Goal: Information Seeking & Learning: Understand process/instructions

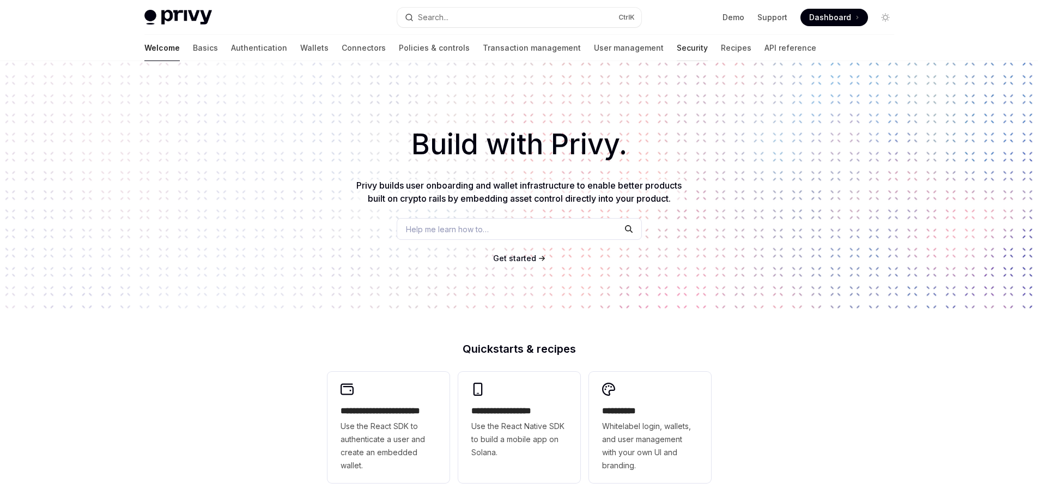
click at [677, 49] on link "Security" at bounding box center [692, 48] width 31 height 26
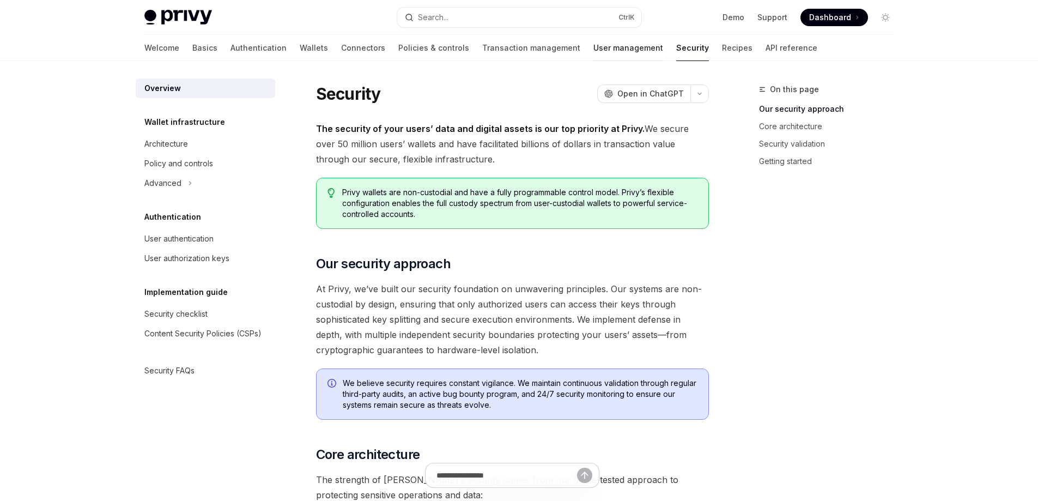
click at [593, 51] on link "User management" at bounding box center [628, 48] width 70 height 26
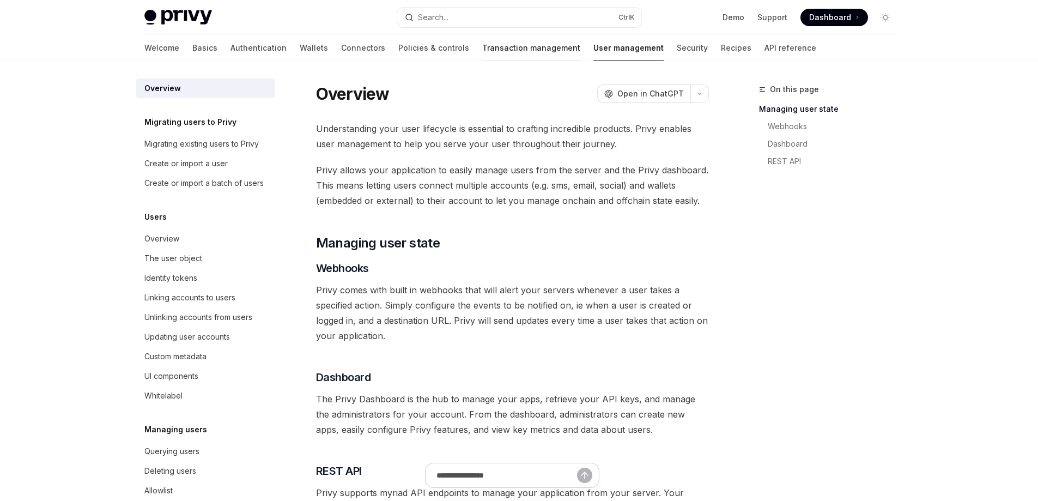
click at [482, 48] on link "Transaction management" at bounding box center [531, 48] width 98 height 26
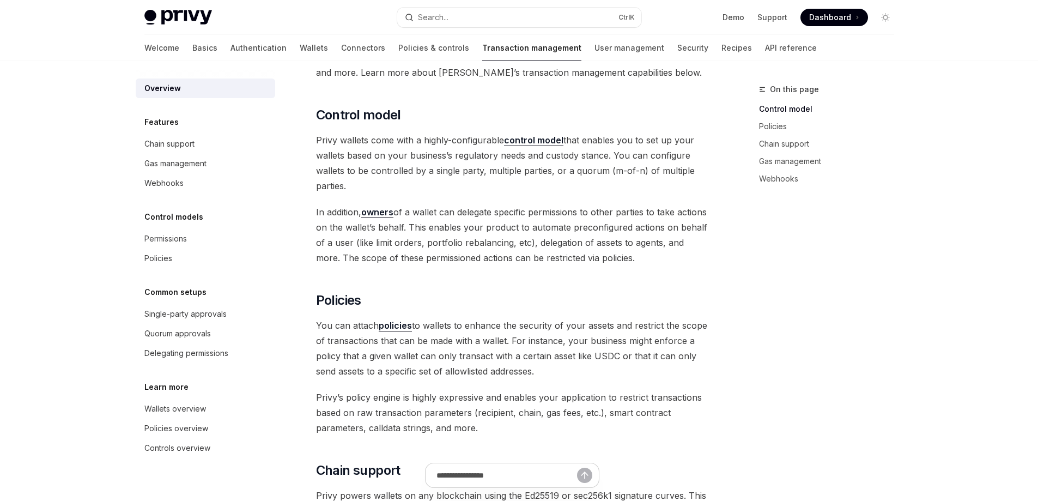
scroll to position [221, 0]
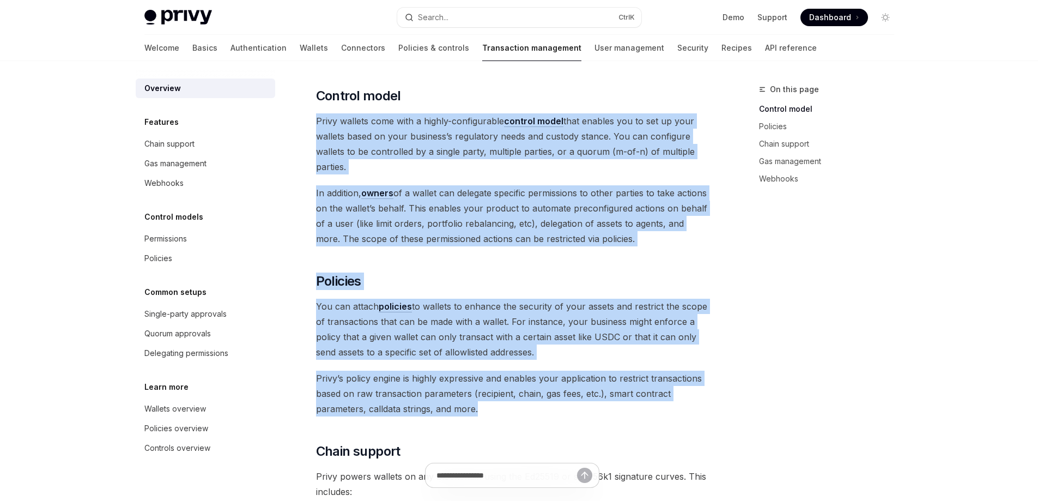
drag, startPoint x: 311, startPoint y: 120, endPoint x: 622, endPoint y: 409, distance: 424.1
copy div "Privy wallets come with a highly-configurable control model that enables you to…"
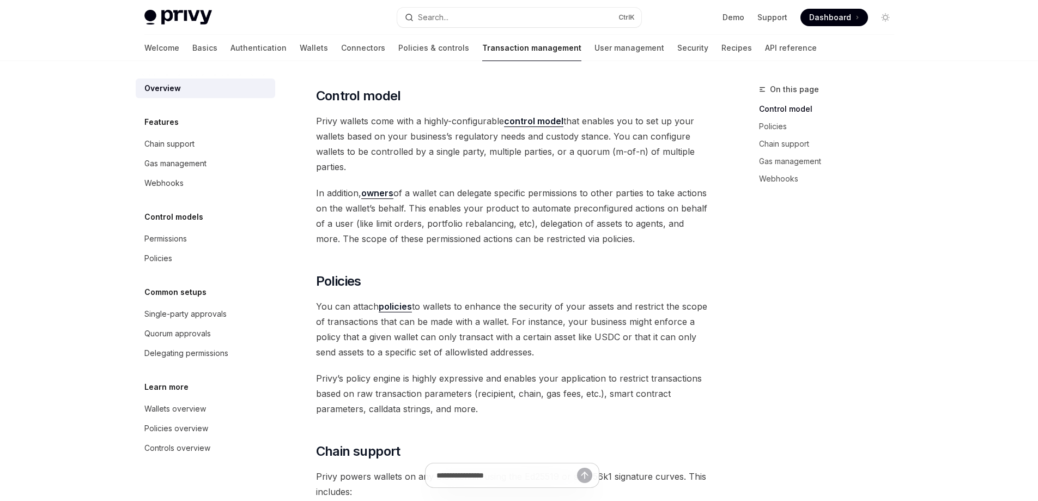
click at [268, 196] on div "Overview Features Chain support Gas management Webhooks Control models Permissi…" at bounding box center [205, 267] width 139 height 379
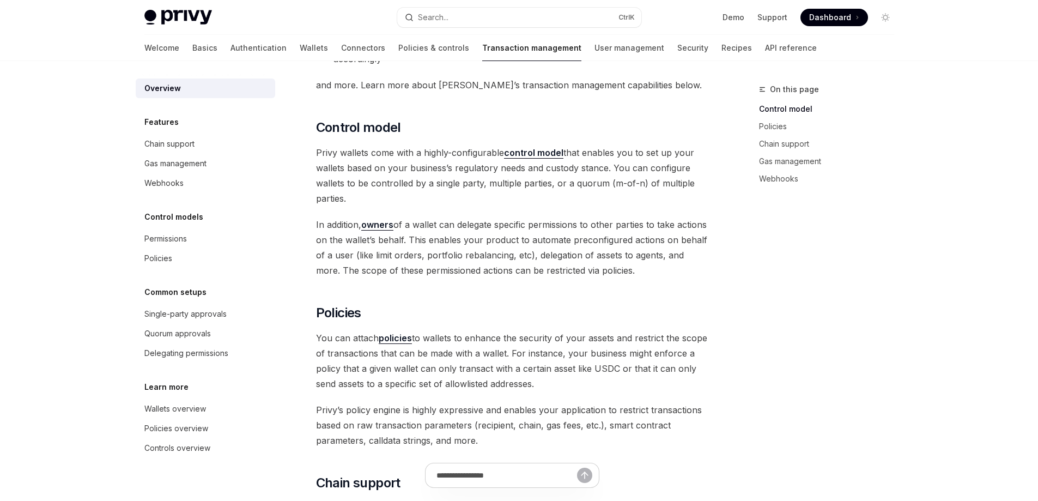
scroll to position [167, 0]
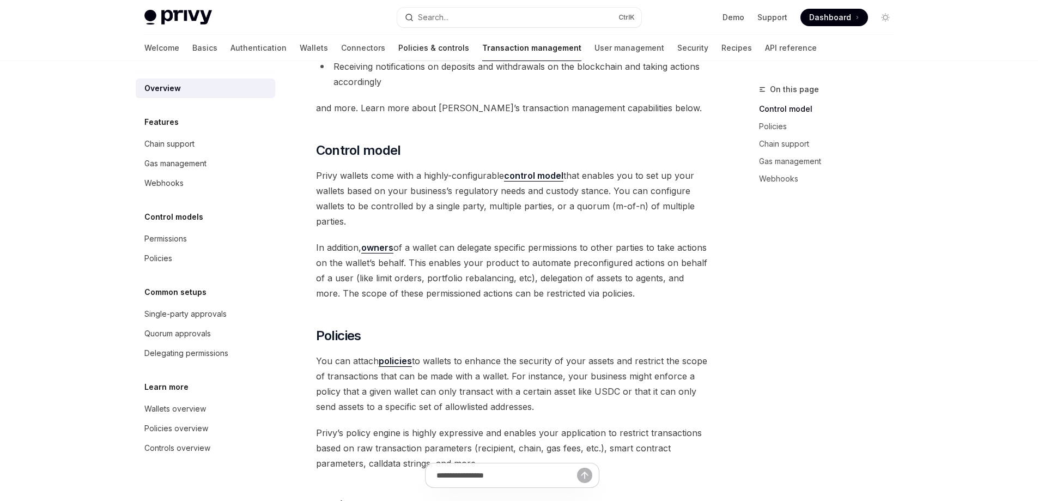
click at [398, 54] on link "Policies & controls" at bounding box center [433, 48] width 71 height 26
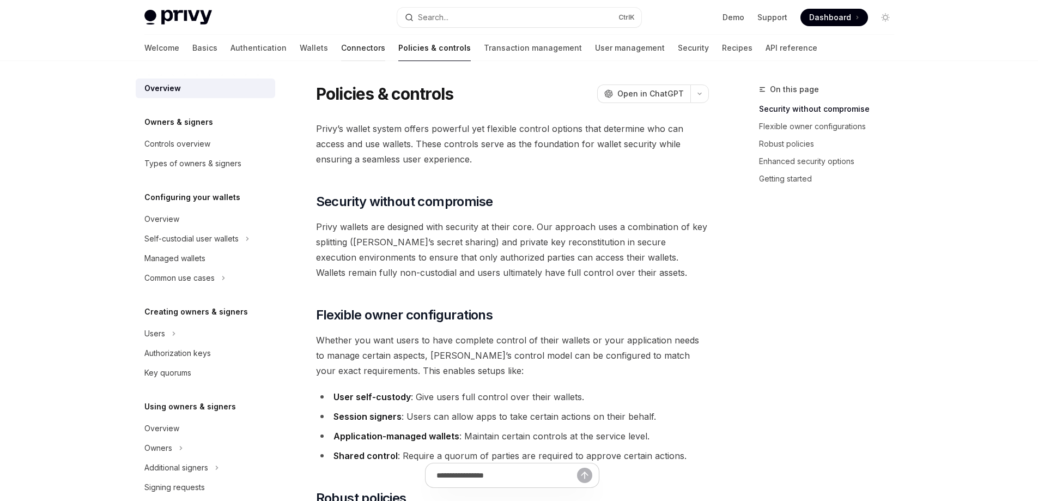
click at [341, 47] on link "Connectors" at bounding box center [363, 48] width 44 height 26
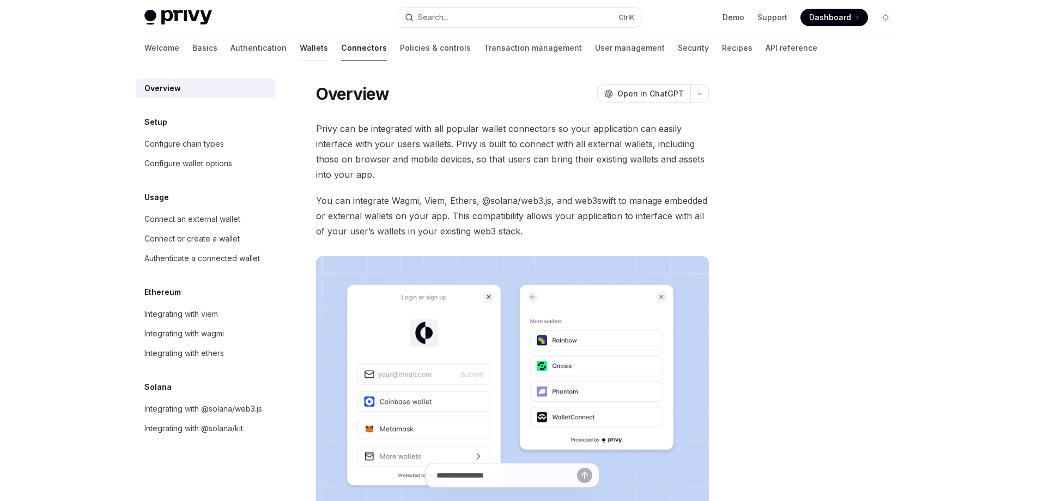
click at [300, 47] on link "Wallets" at bounding box center [314, 48] width 28 height 26
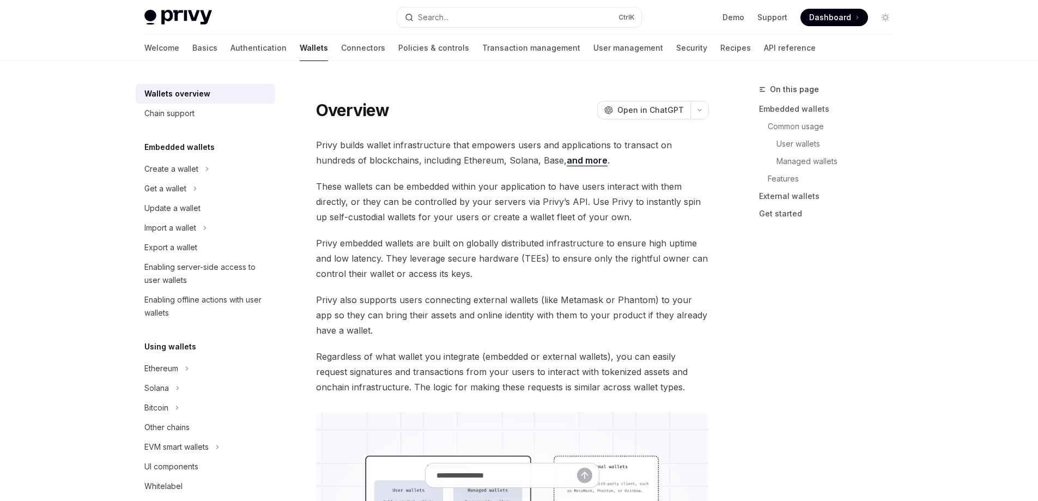
type textarea "*"
drag, startPoint x: 312, startPoint y: 142, endPoint x: 727, endPoint y: 386, distance: 481.6
click at [673, 392] on span "Regardless of what wallet you integrate (embedded or external wallets), you can…" at bounding box center [512, 372] width 393 height 46
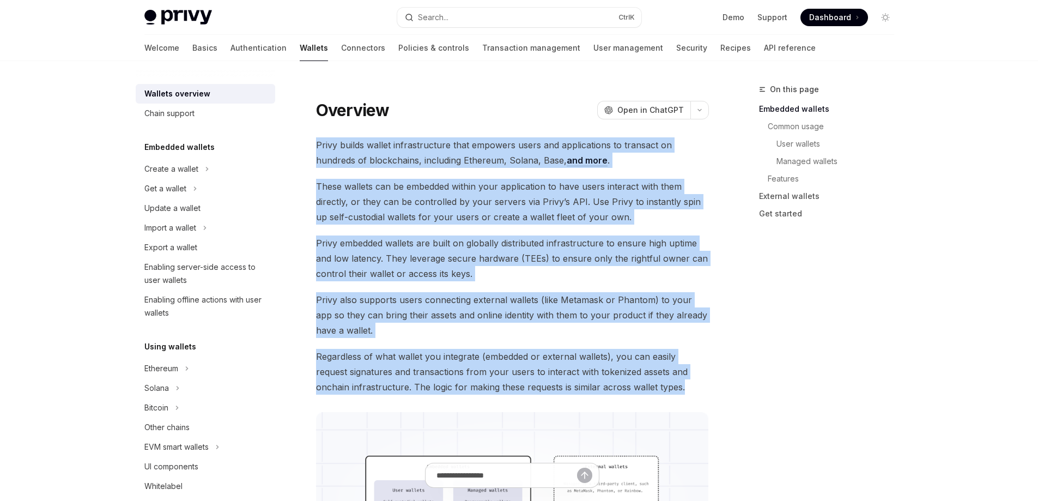
drag, startPoint x: 667, startPoint y: 392, endPoint x: 311, endPoint y: 144, distance: 434.1
copy div "Privy builds wallet infrastructure that empowers users and applications to tran…"
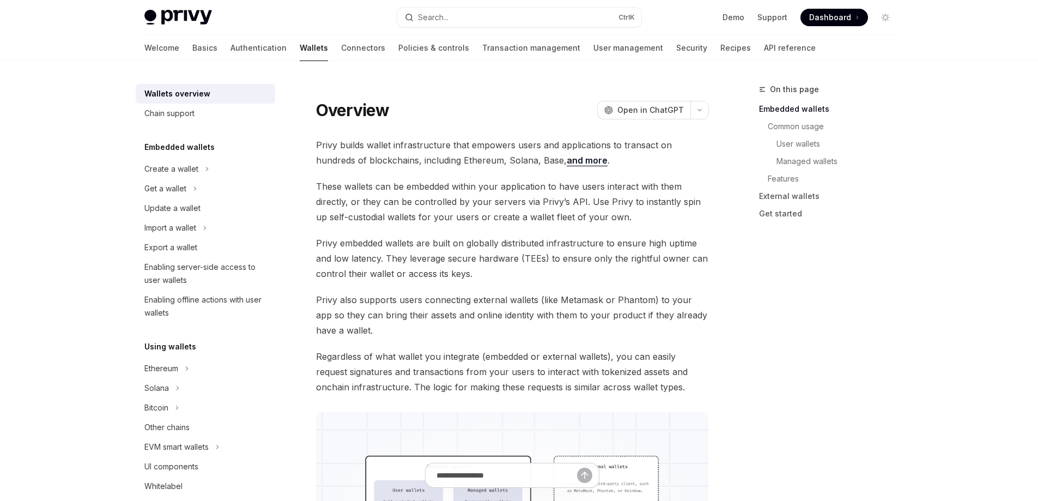
click at [807, 305] on div "On this page Embedded wallets Common usage User wallets Managed wallets Feature…" at bounding box center [820, 292] width 166 height 418
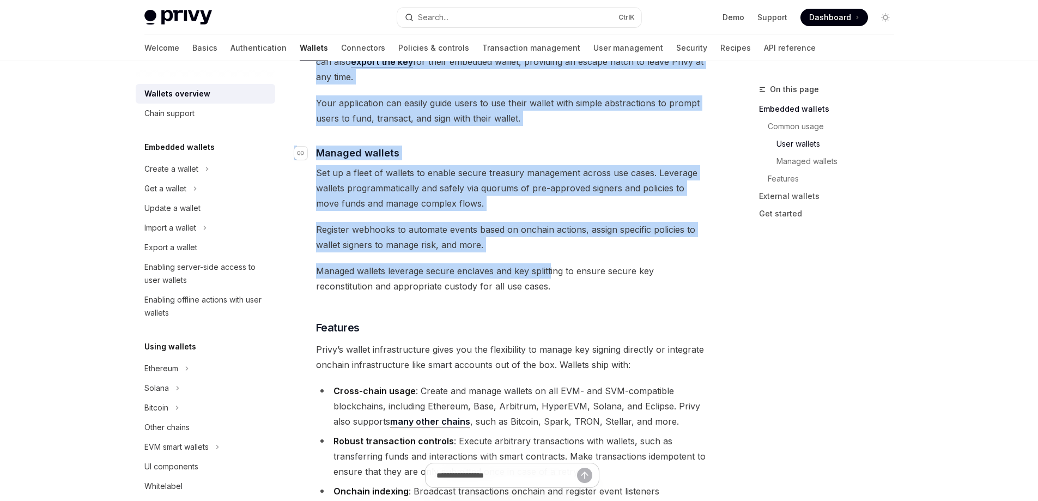
scroll to position [926, 0]
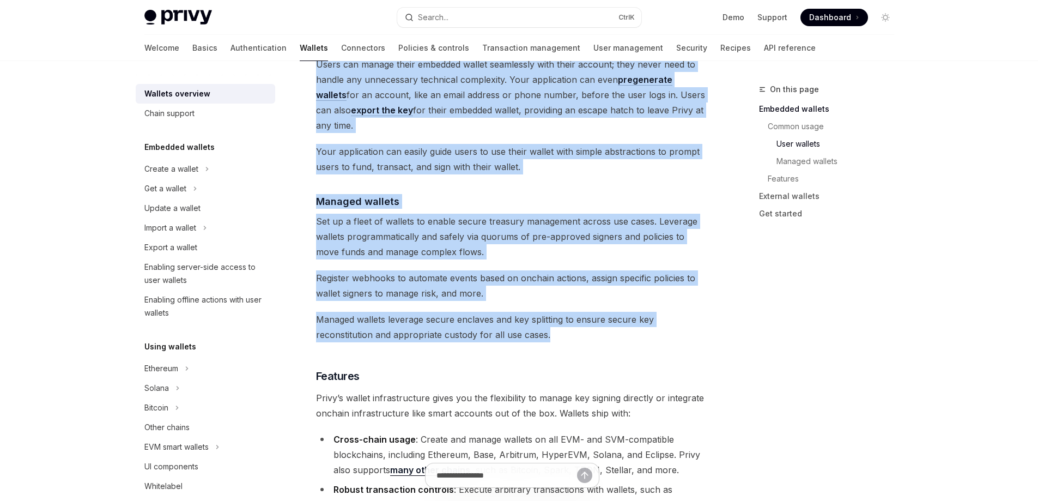
drag, startPoint x: 314, startPoint y: 105, endPoint x: 581, endPoint y: 289, distance: 324.3
click at [581, 289] on div "Overview OpenAI Open in ChatGPT OpenAI Open in ChatGPT Privy builds wallet infr…" at bounding box center [411, 237] width 602 height 2161
copy div "Privy’s embedded wallet system lets you build wallets directly into your app wh…"
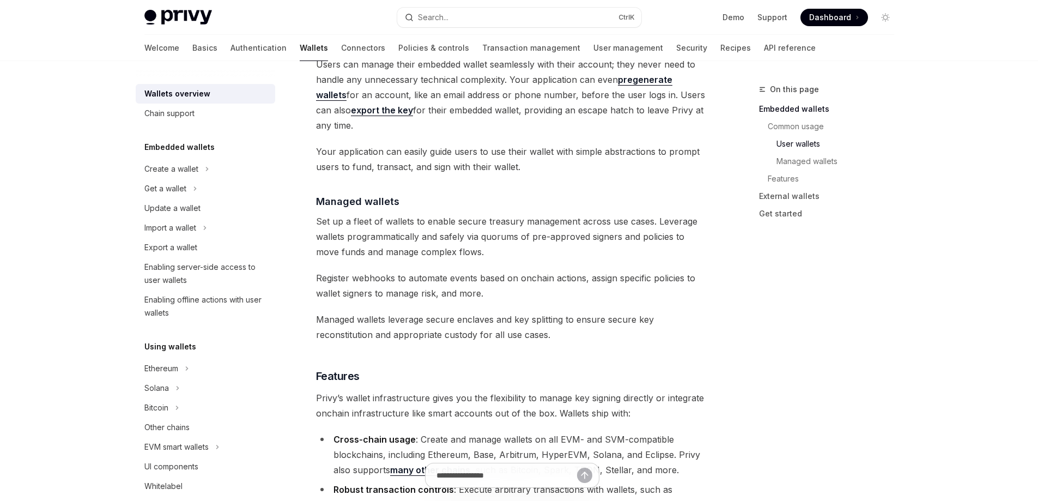
click at [797, 302] on div "On this page Embedded wallets Common usage User wallets Managed wallets Feature…" at bounding box center [820, 292] width 166 height 418
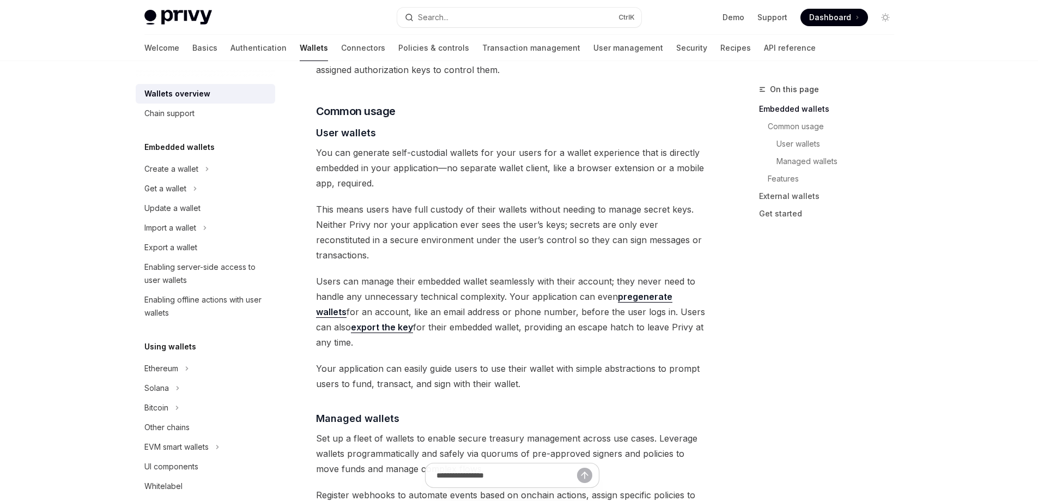
scroll to position [708, 0]
click at [351, 323] on link "export the key" at bounding box center [382, 328] width 62 height 11
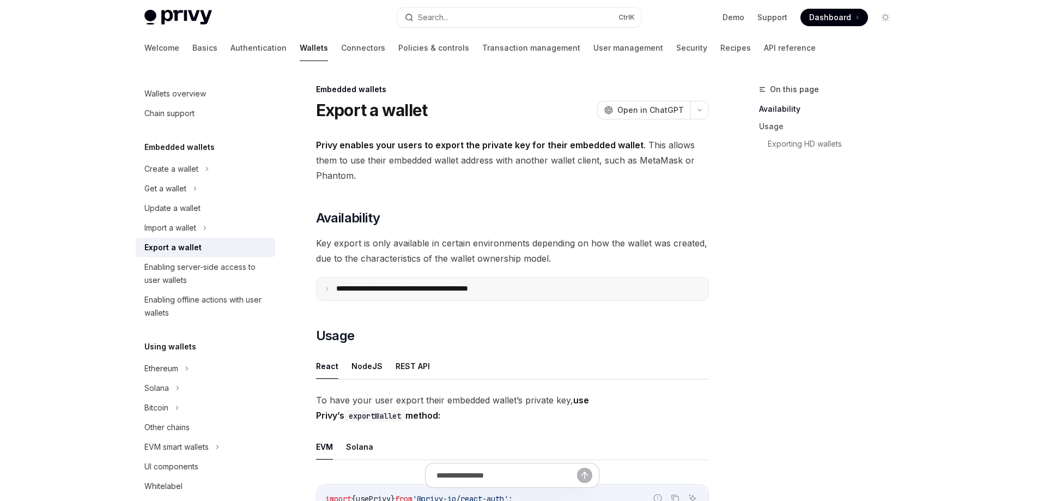
click at [325, 288] on icon at bounding box center [326, 288] width 5 height 5
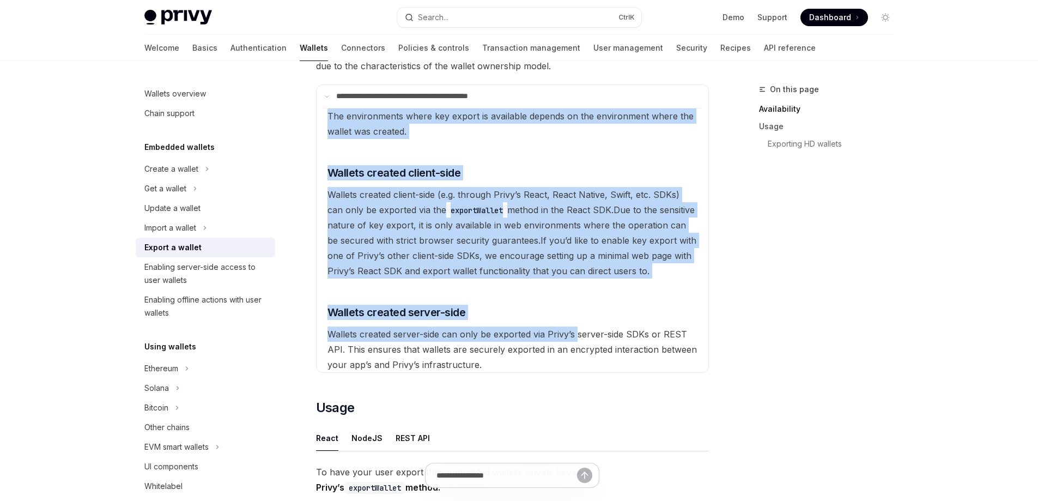
scroll to position [218, 0]
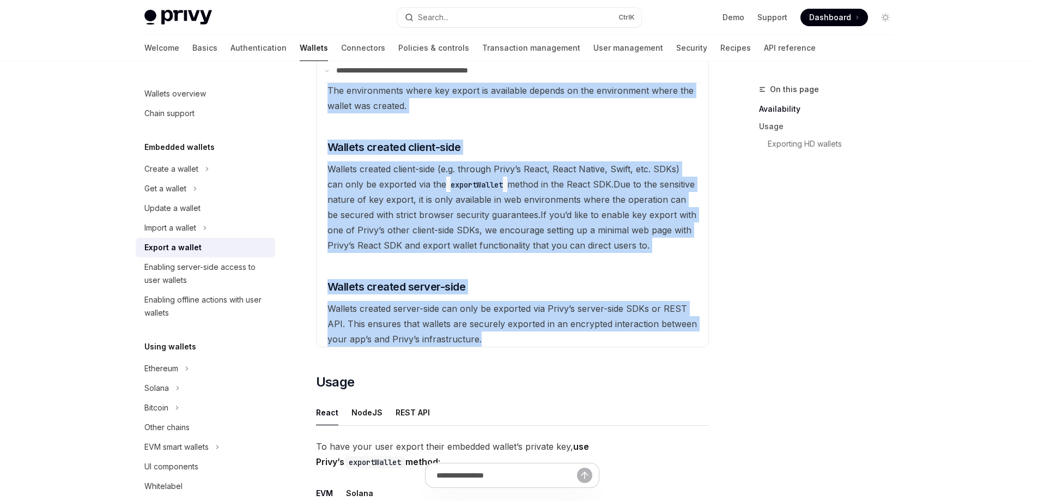
drag, startPoint x: 327, startPoint y: 310, endPoint x: 591, endPoint y: 332, distance: 265.2
click at [591, 332] on available\ "The environments where key export is available depends on the environment where…" at bounding box center [512, 214] width 379 height 264
copy available\ "The environments where key export is available depends on the environment where…"
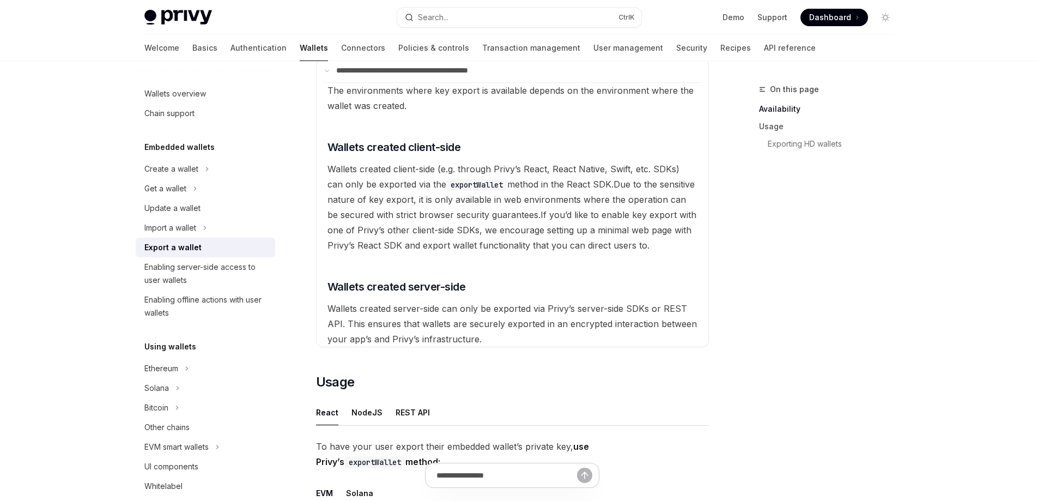
click at [796, 257] on div "On this page Availability Usage Exporting HD wallets" at bounding box center [820, 292] width 166 height 418
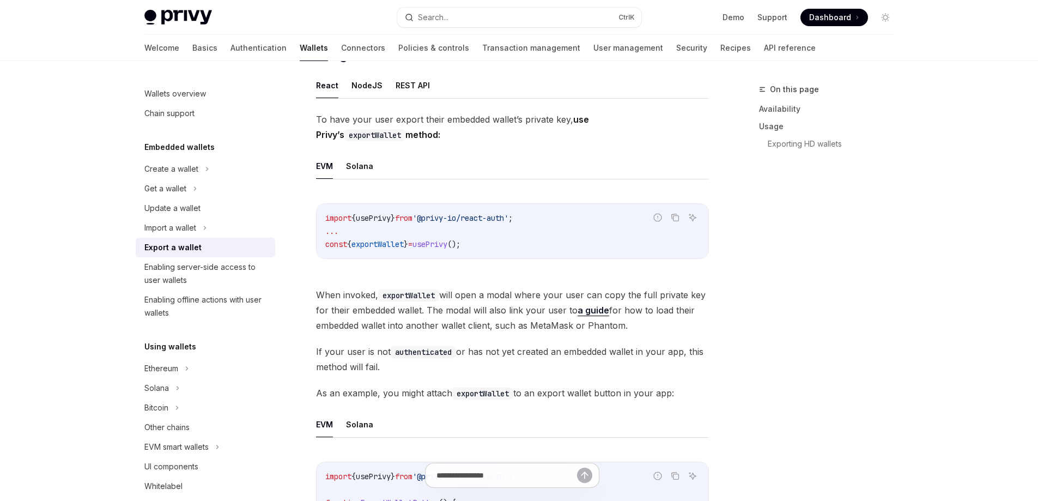
scroll to position [599, 0]
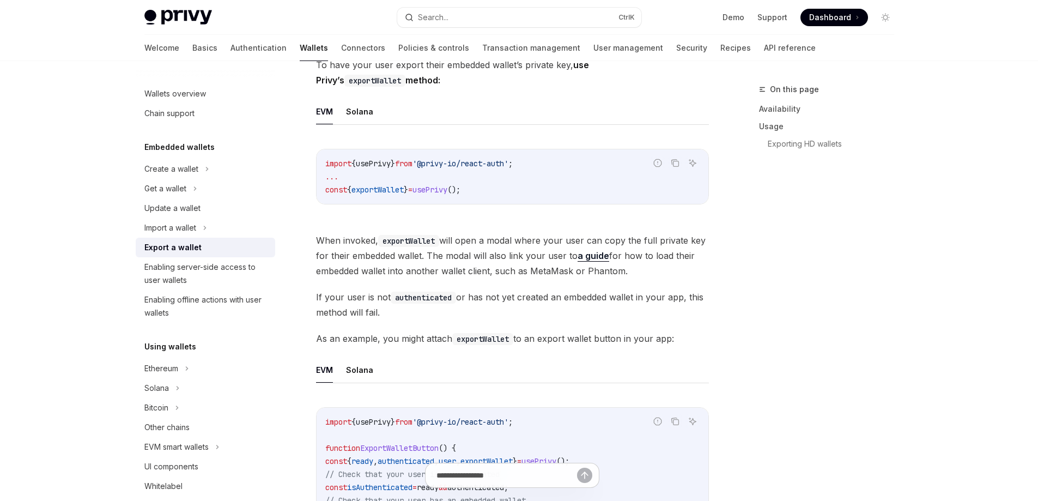
drag, startPoint x: 318, startPoint y: 238, endPoint x: 722, endPoint y: 330, distance: 415.3
click at [721, 331] on div "**********" at bounding box center [519, 360] width 767 height 1797
copy div "When invoked, exportWallet will open a modal where your user can copy the full …"
click at [841, 284] on div "On this page Availability Usage Exporting HD wallets" at bounding box center [820, 292] width 166 height 418
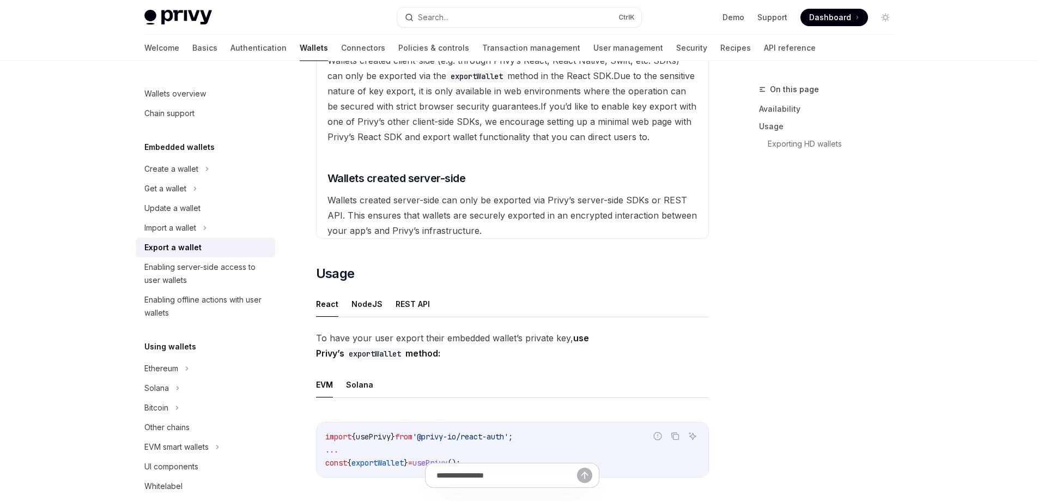
scroll to position [0, 0]
